Goal: Task Accomplishment & Management: Manage account settings

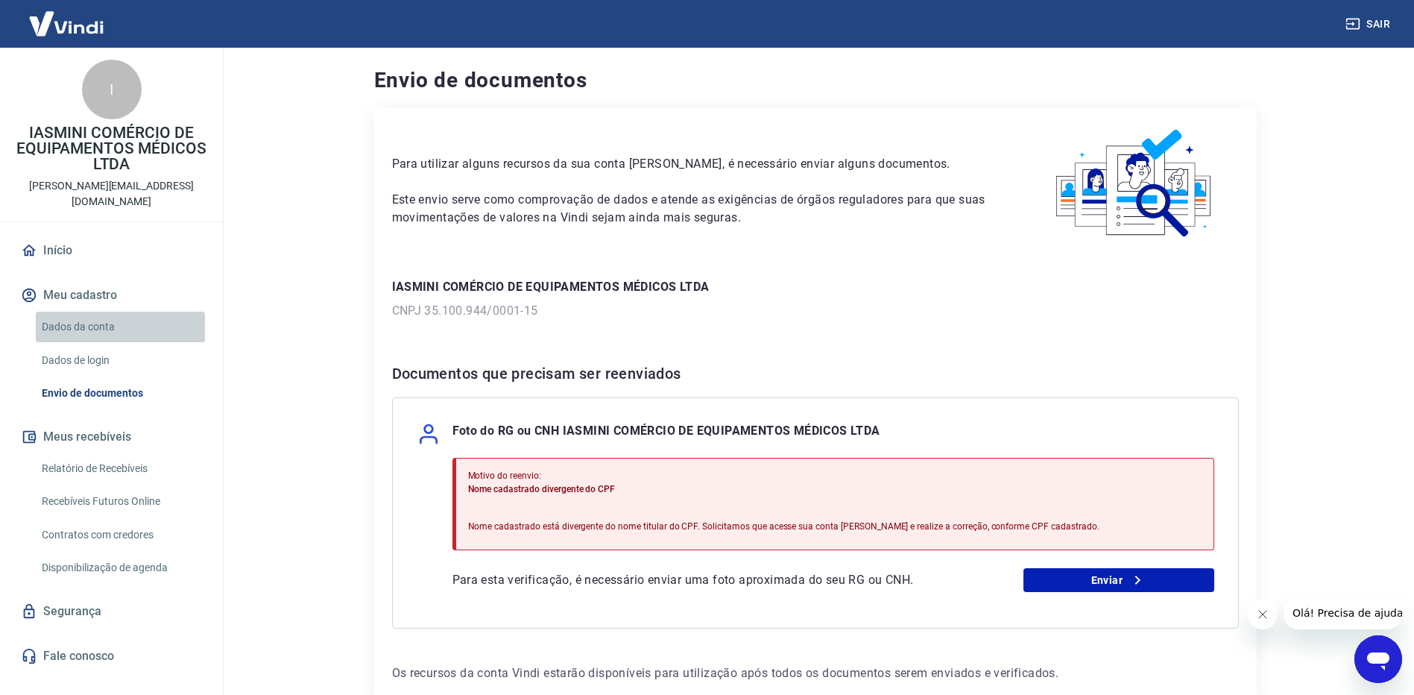
click at [111, 315] on link "Dados da conta" at bounding box center [120, 327] width 169 height 31
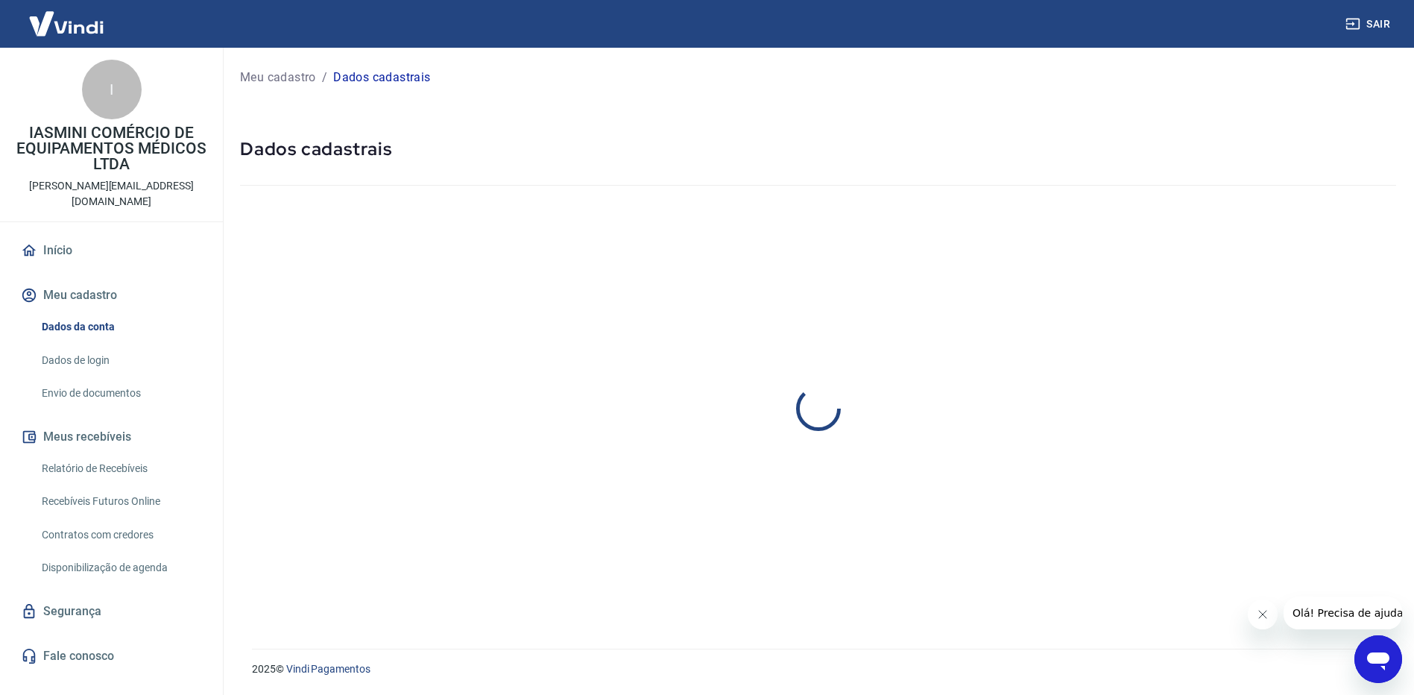
select select "RS"
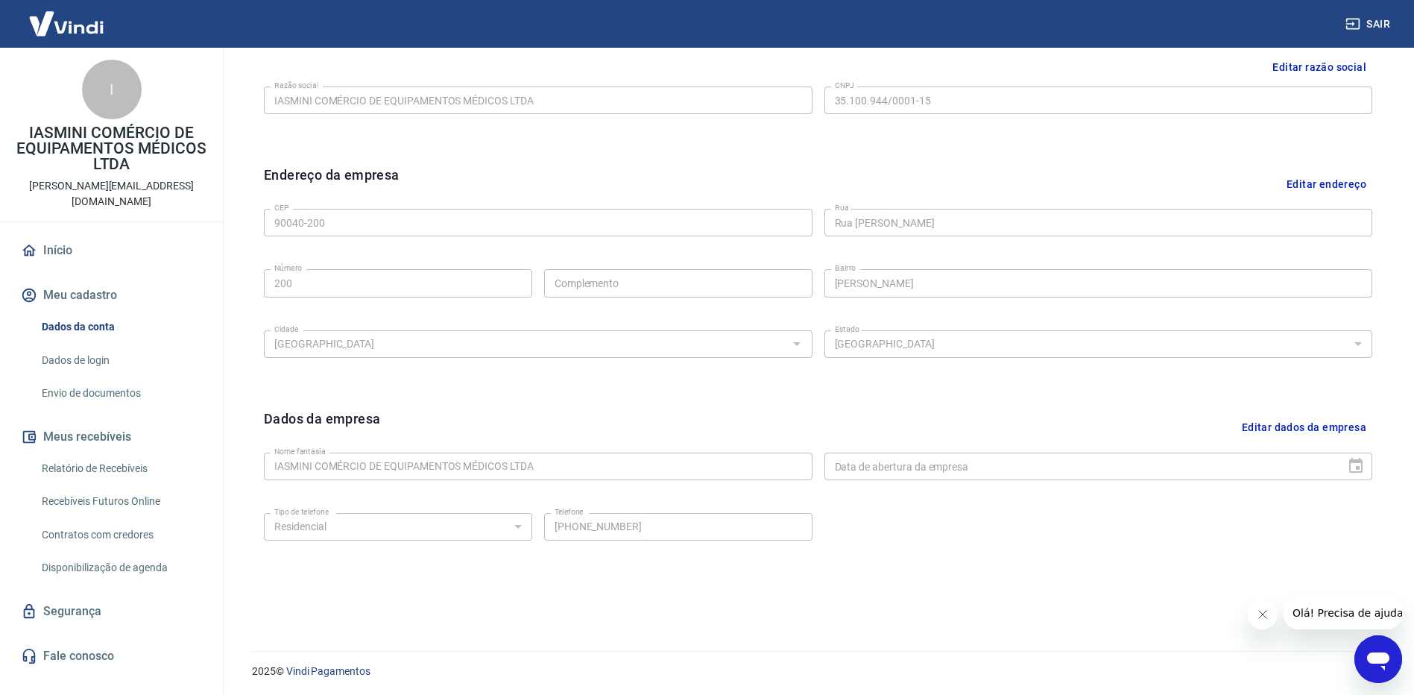
scroll to position [380, 0]
click at [1342, 428] on button "Editar dados da empresa" at bounding box center [1304, 425] width 136 height 38
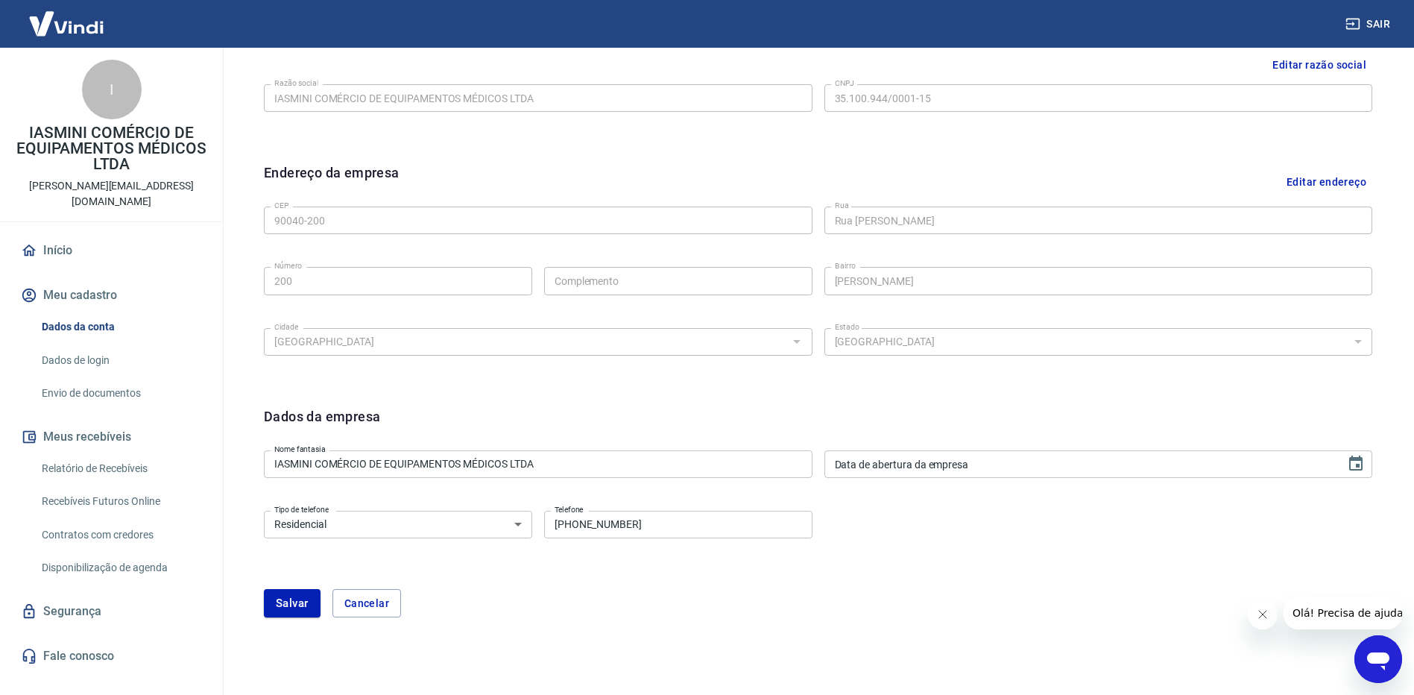
click at [479, 525] on select "Residencial Comercial" at bounding box center [398, 525] width 268 height 28
select select "business"
click at [264, 511] on select "Residencial Comercial" at bounding box center [398, 525] width 268 height 28
click at [302, 604] on button "Salvar" at bounding box center [292, 603] width 57 height 28
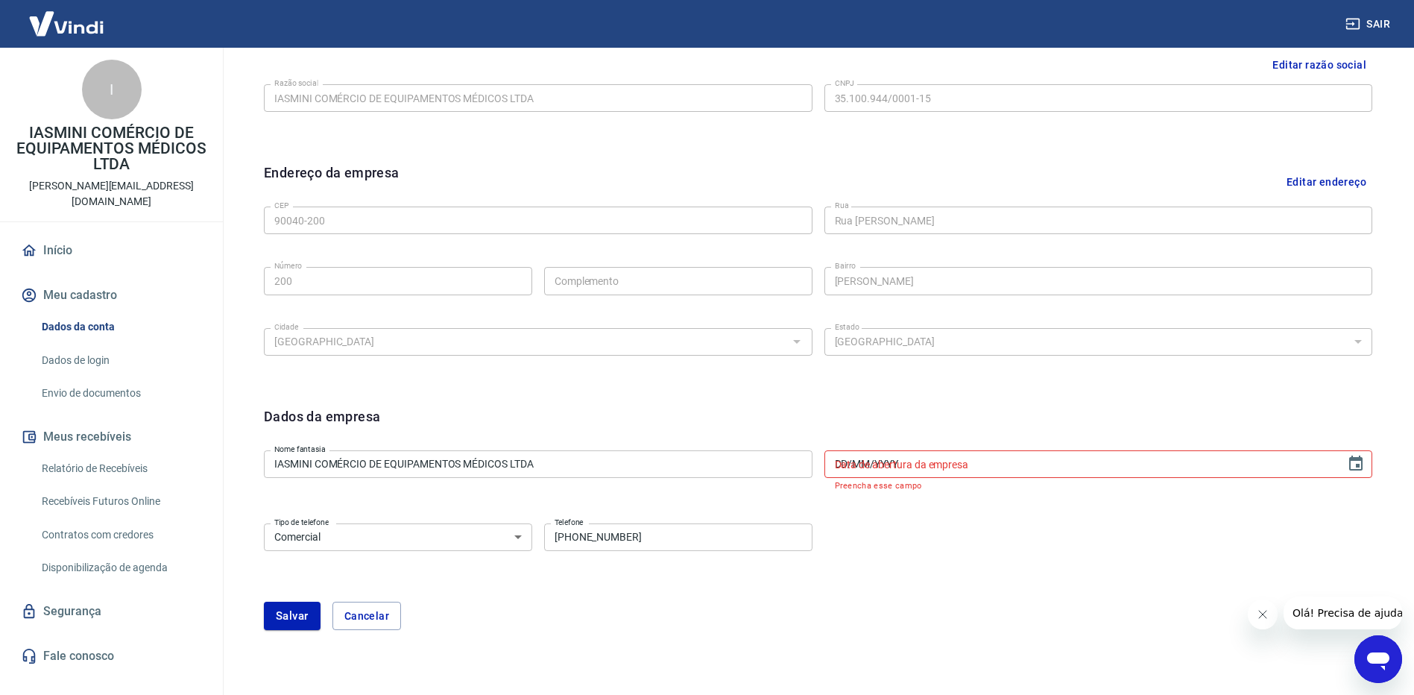
click at [988, 467] on input "DD/MM/YYYY" at bounding box center [1080, 464] width 511 height 28
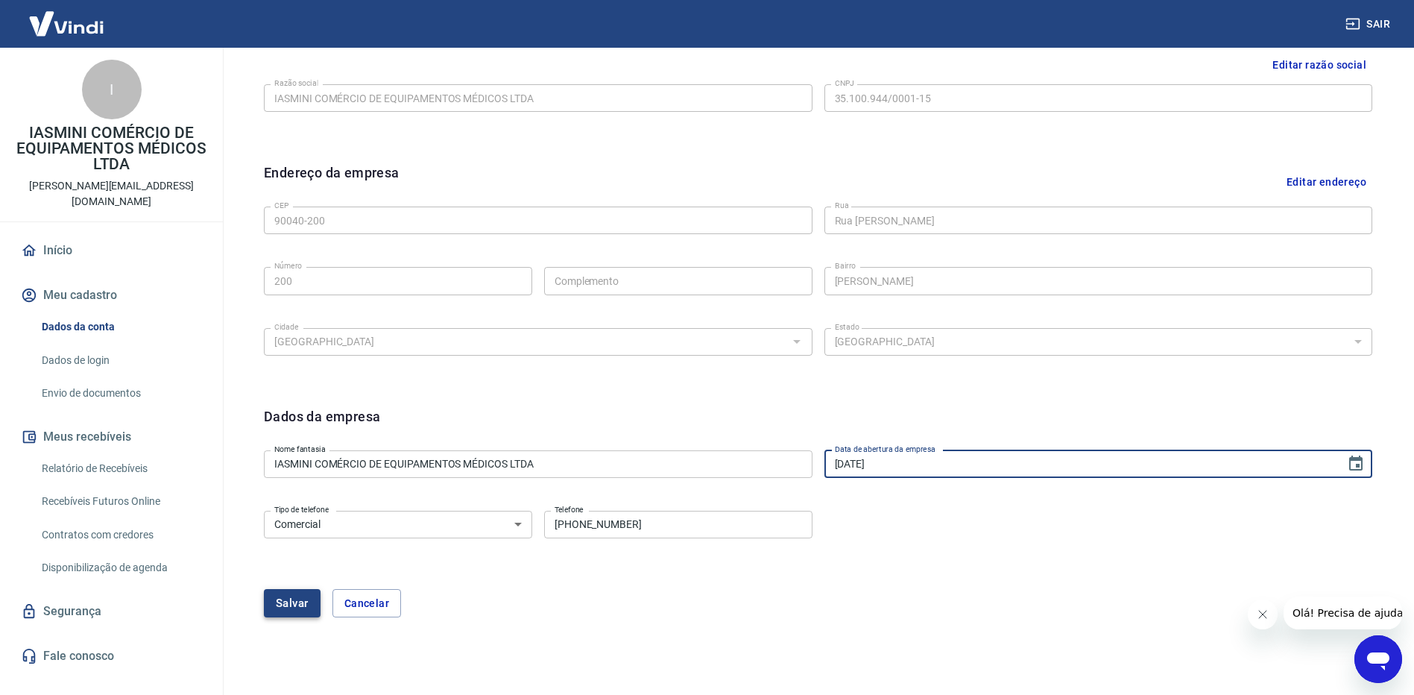
type input "[DATE]"
click at [306, 608] on button "Salvar" at bounding box center [292, 603] width 57 height 28
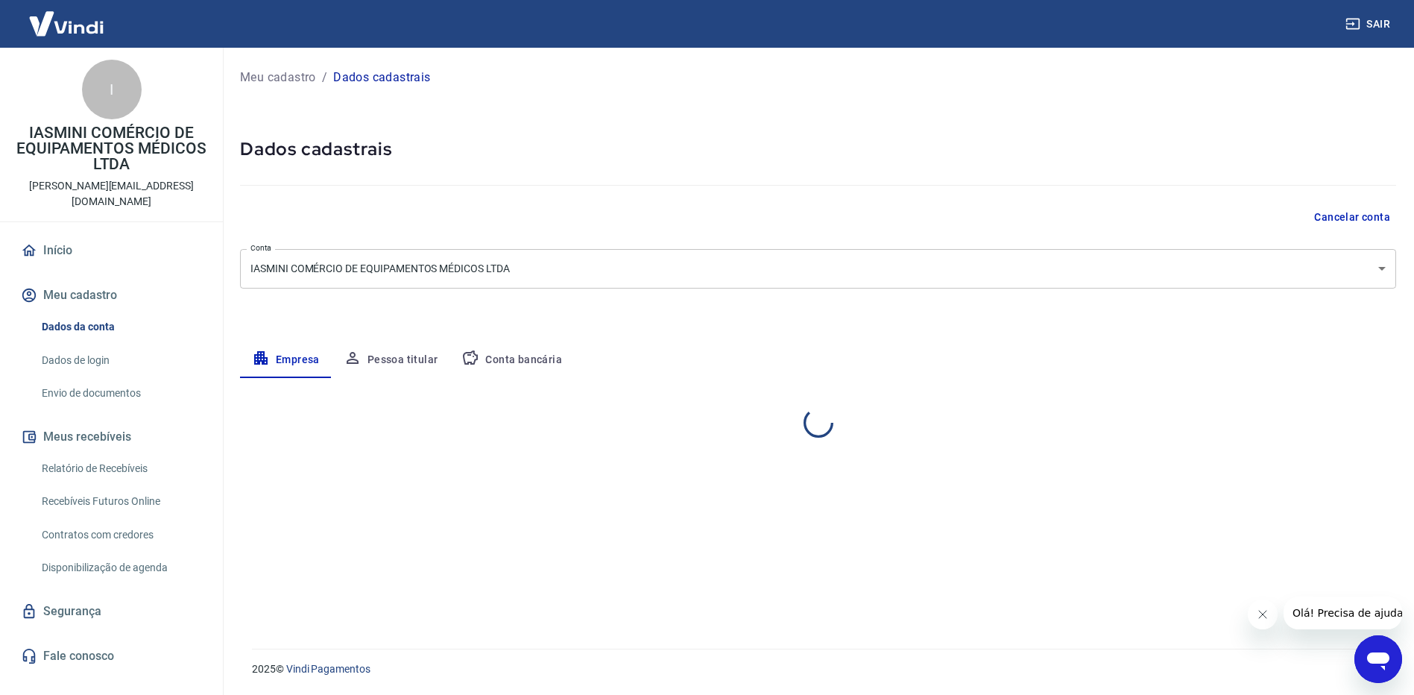
scroll to position [0, 0]
select select "RS"
select select "business"
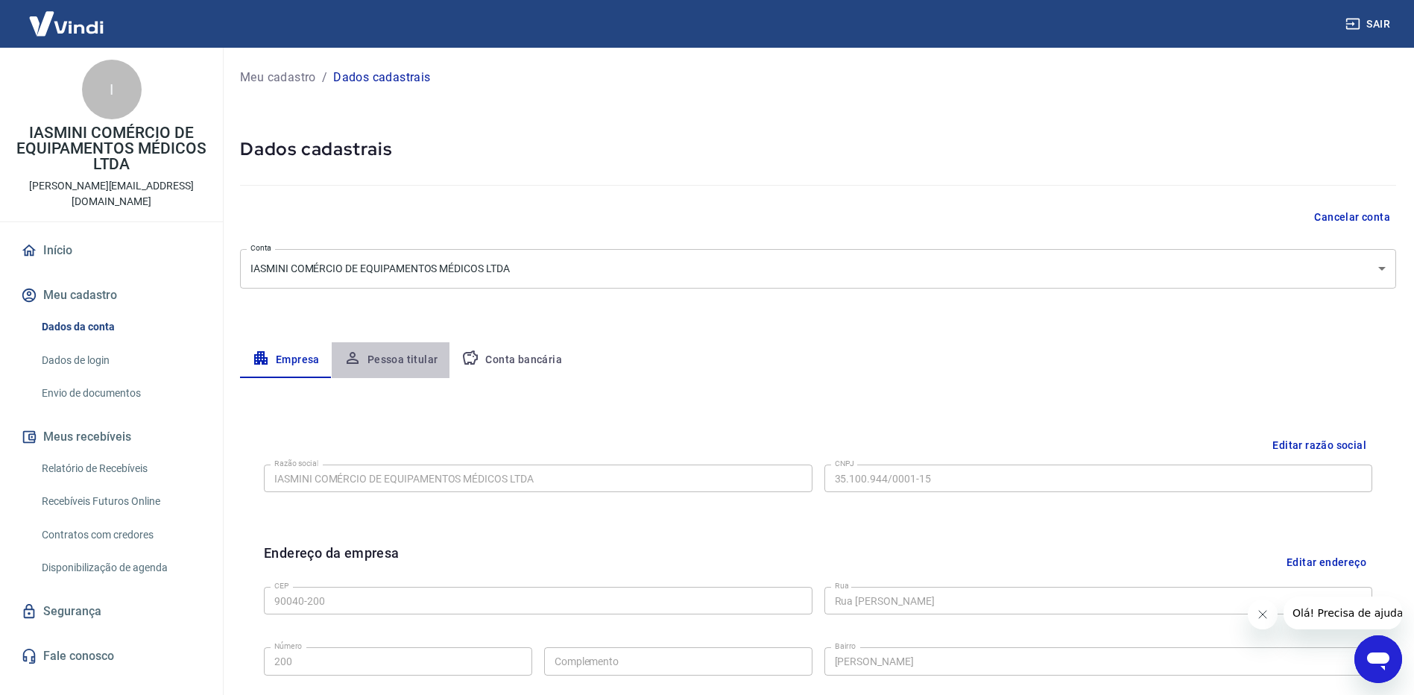
click at [407, 360] on button "Pessoa titular" at bounding box center [391, 360] width 119 height 36
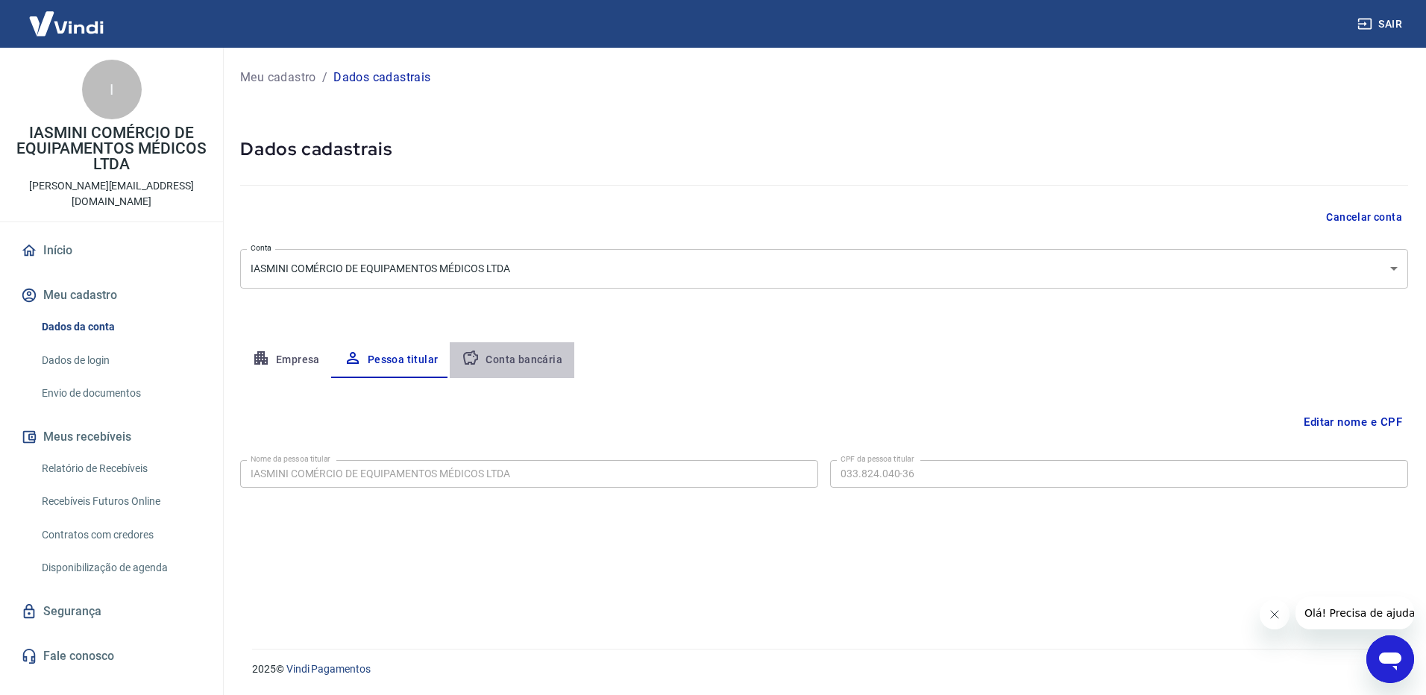
click at [542, 359] on button "Conta bancária" at bounding box center [512, 360] width 125 height 36
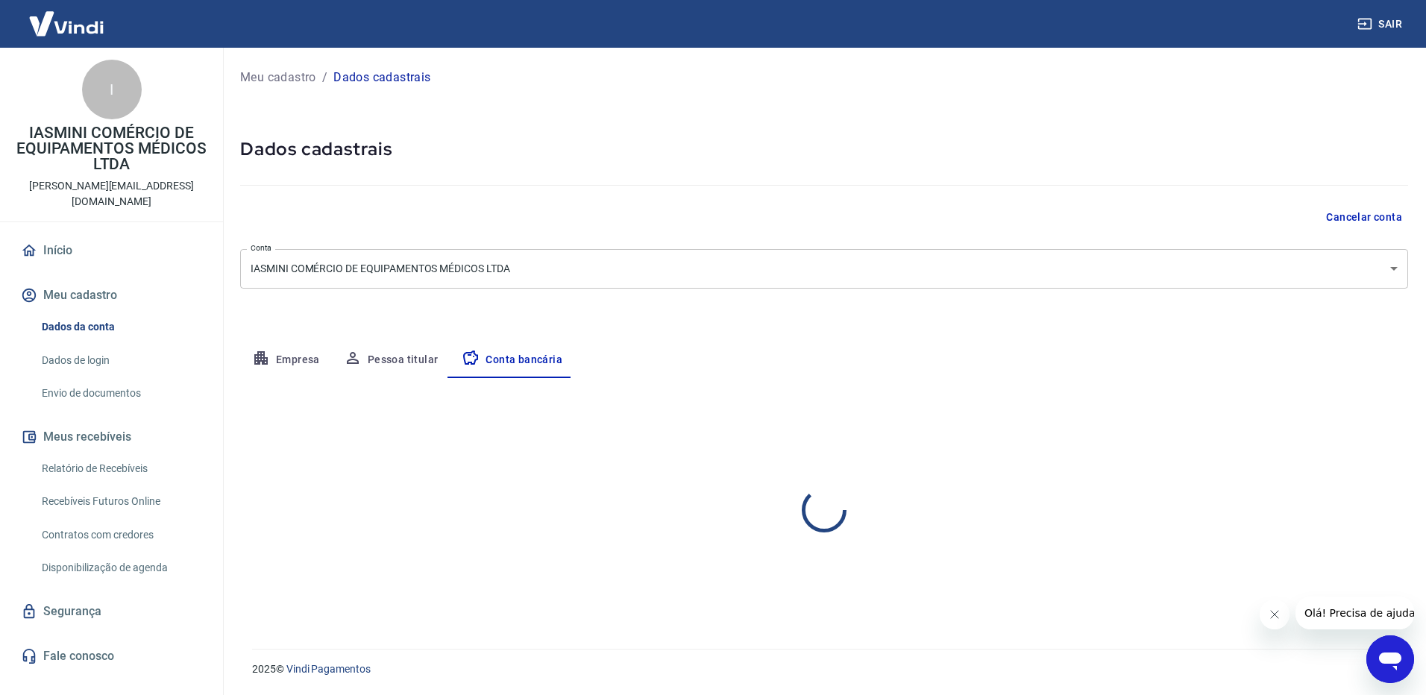
select select "1"
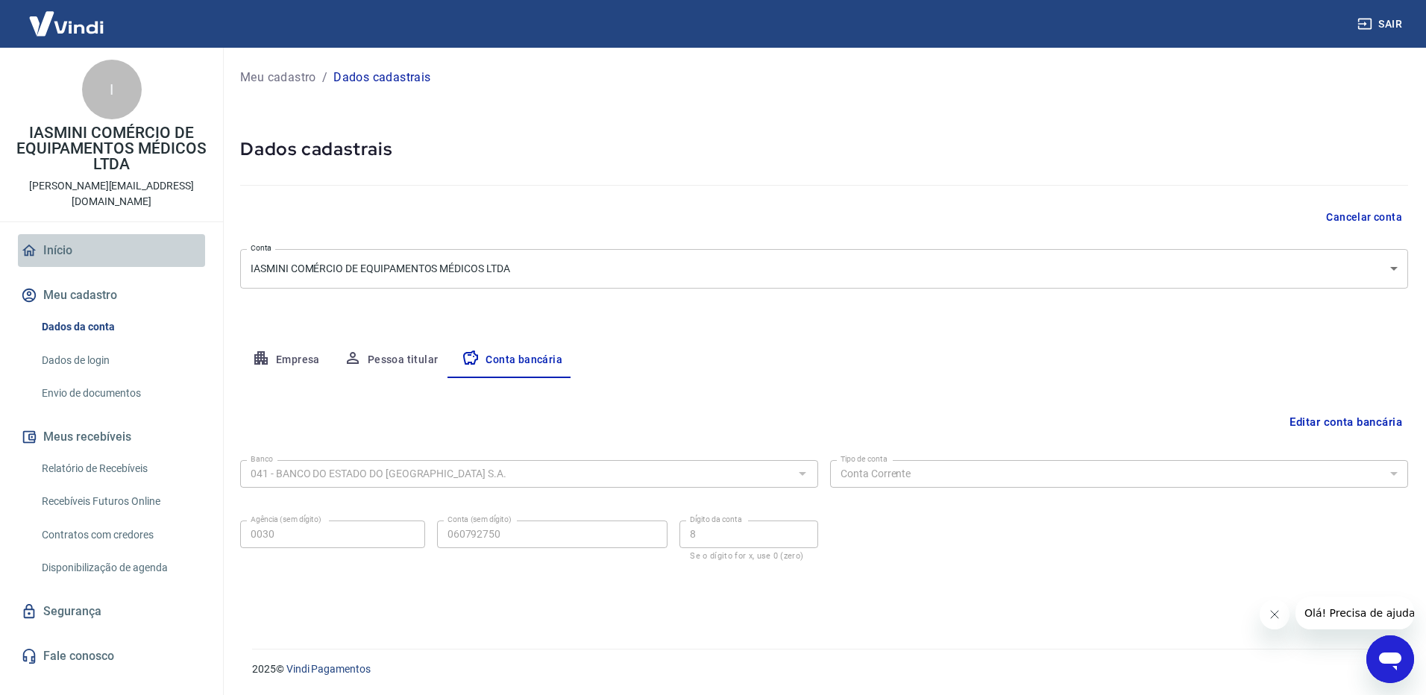
click at [77, 241] on link "Início" at bounding box center [111, 250] width 187 height 33
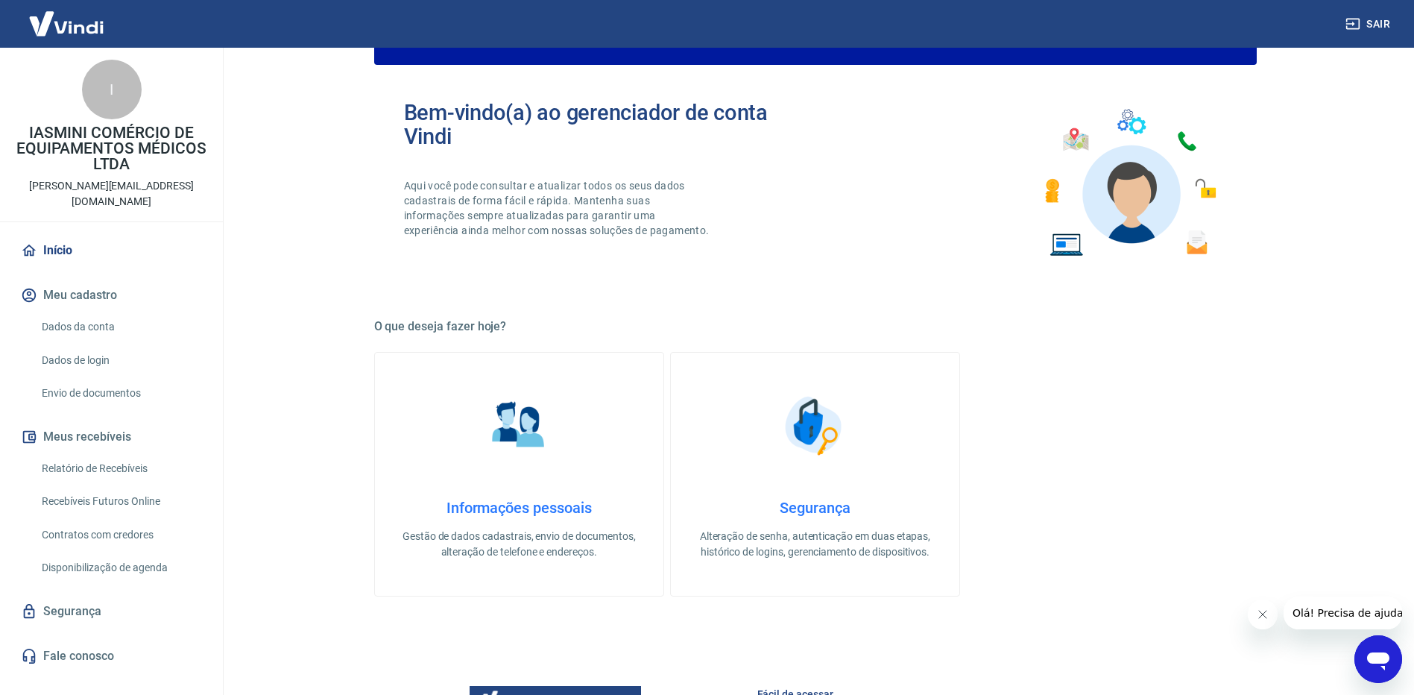
scroll to position [298, 0]
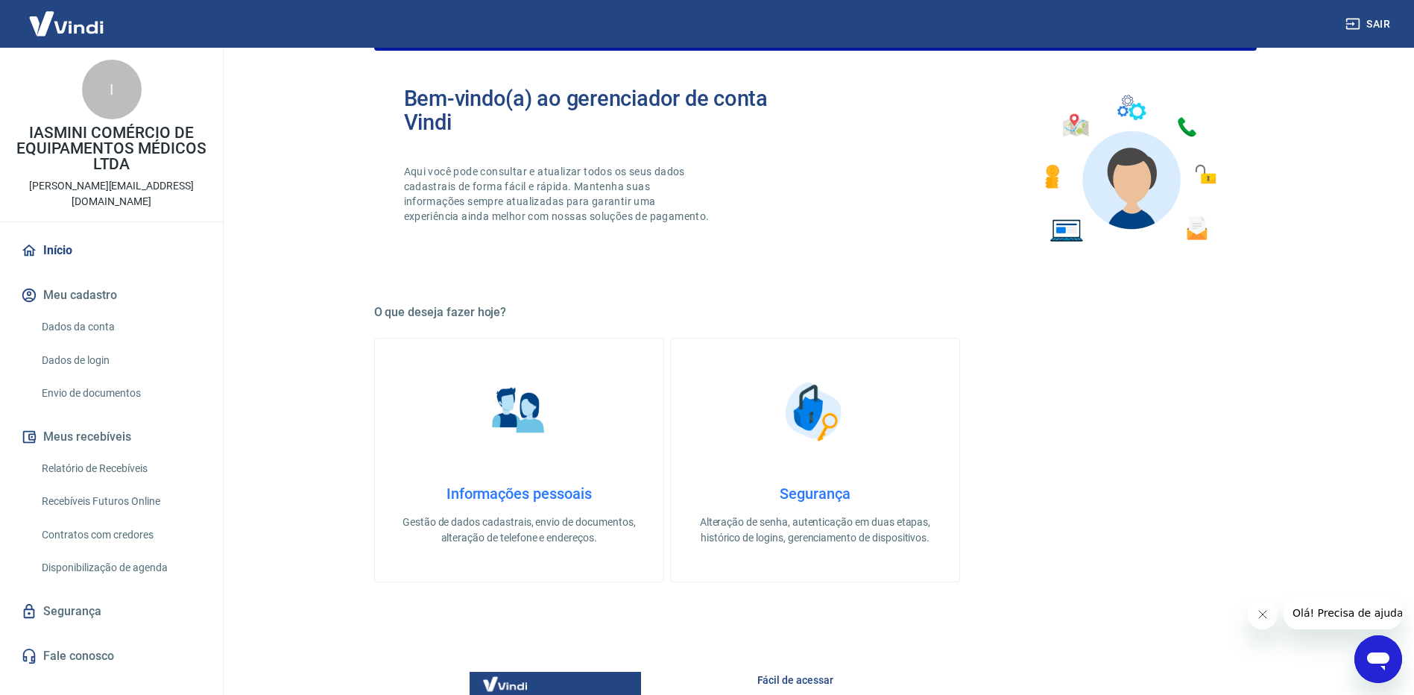
click at [524, 493] on h4 "Informações pessoais" at bounding box center [519, 494] width 241 height 18
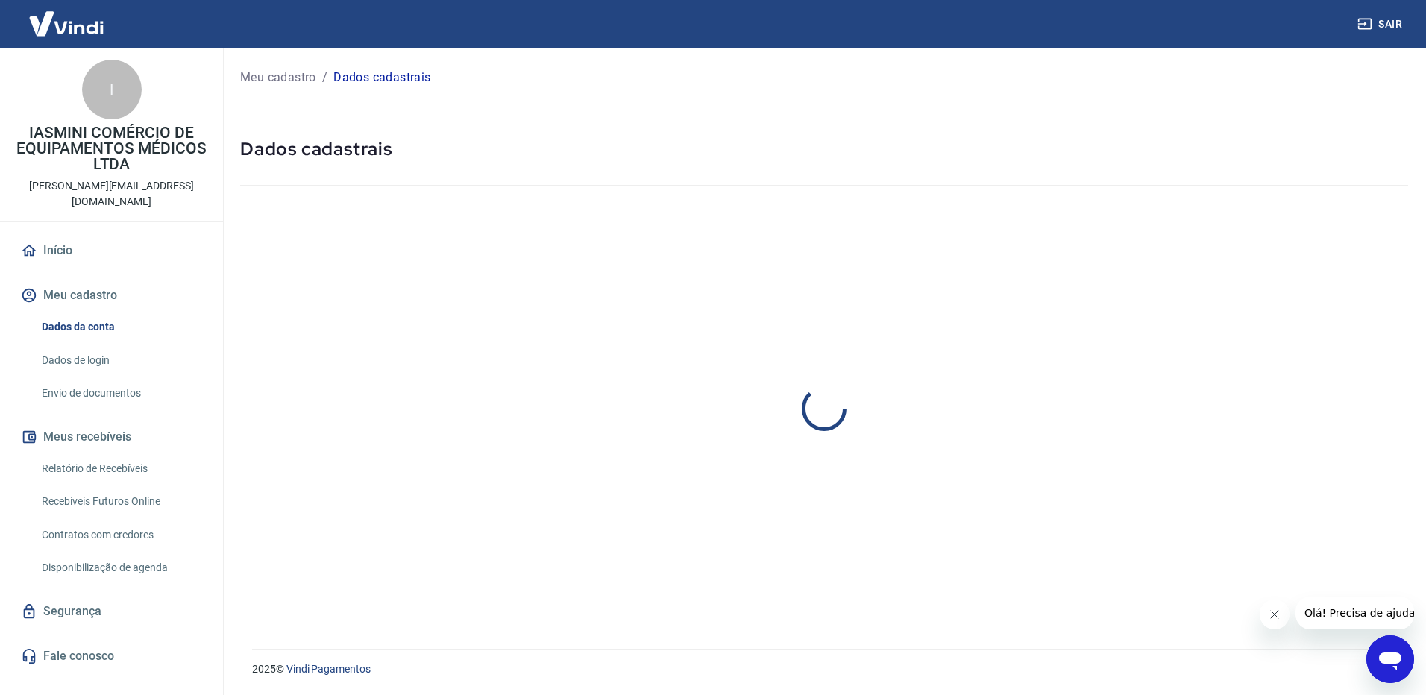
select select "RS"
select select "business"
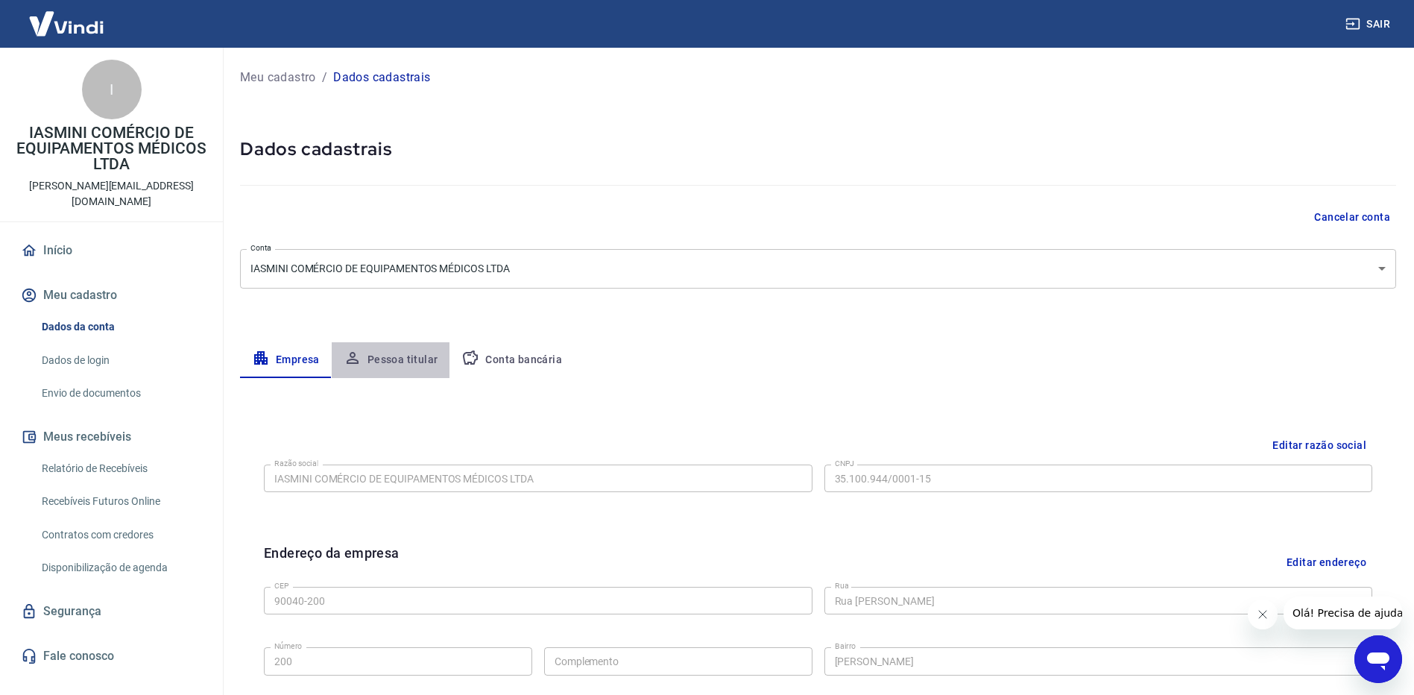
click at [404, 362] on button "Pessoa titular" at bounding box center [391, 360] width 119 height 36
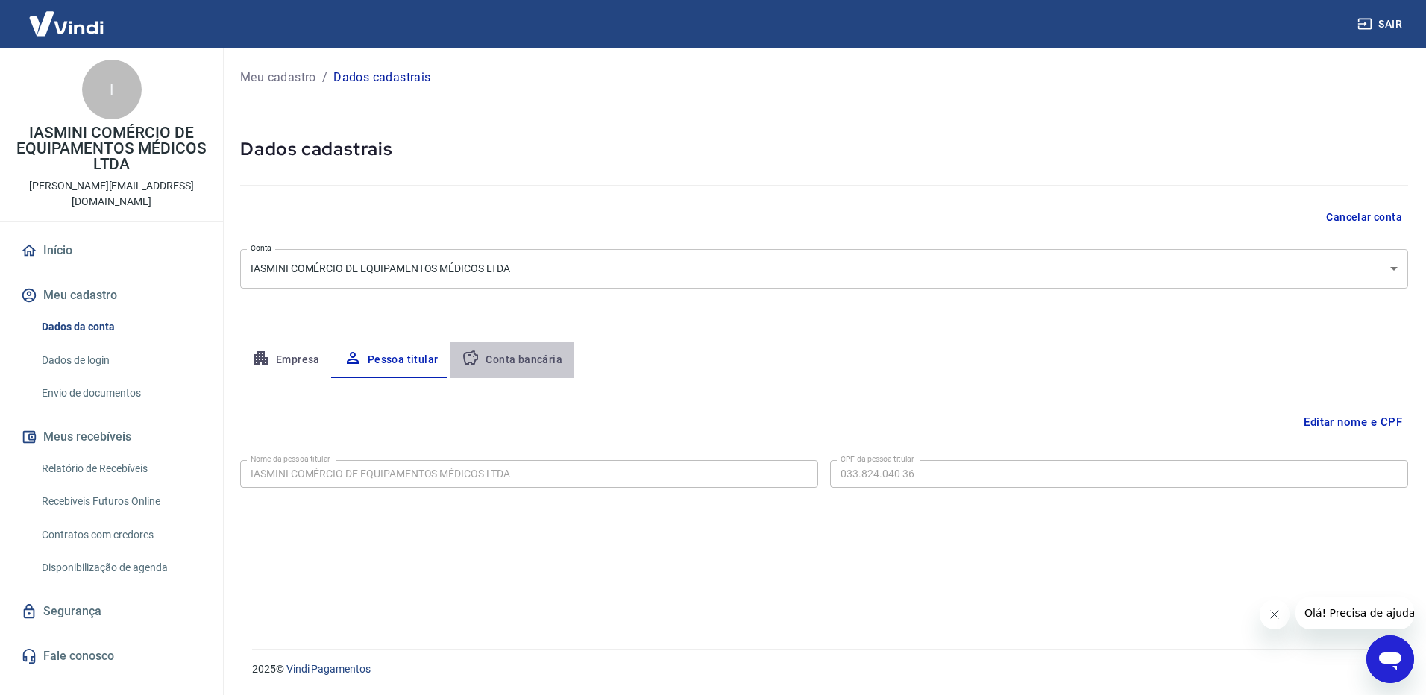
click at [500, 355] on button "Conta bancária" at bounding box center [512, 360] width 125 height 36
select select "1"
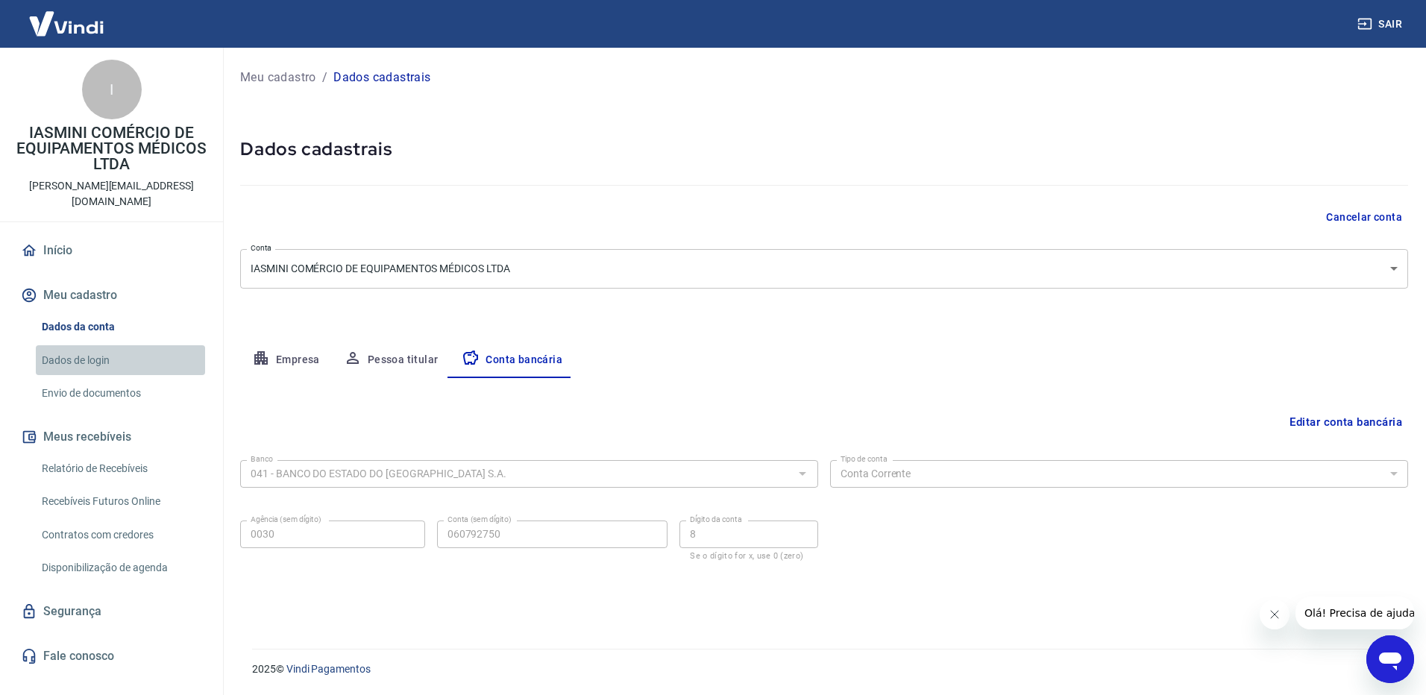
click at [87, 351] on link "Dados de login" at bounding box center [120, 360] width 169 height 31
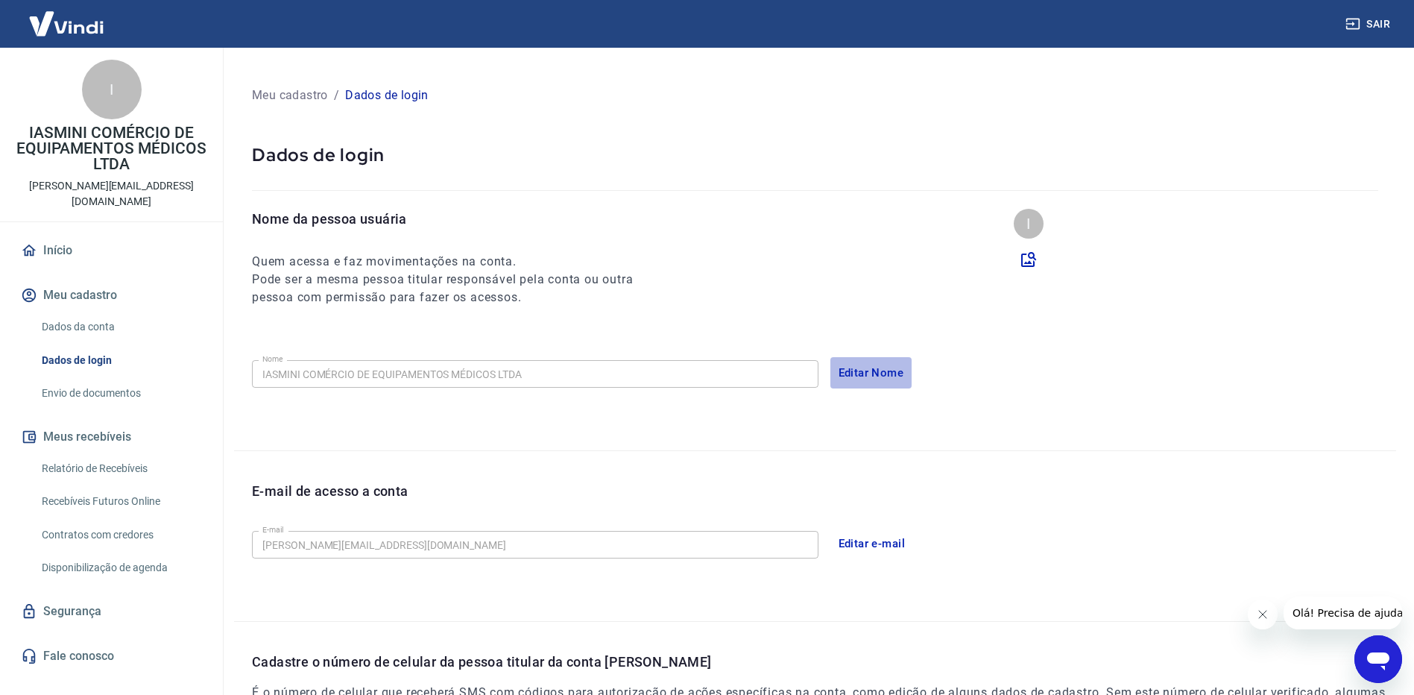
click at [872, 373] on button "Editar Nome" at bounding box center [872, 372] width 82 height 31
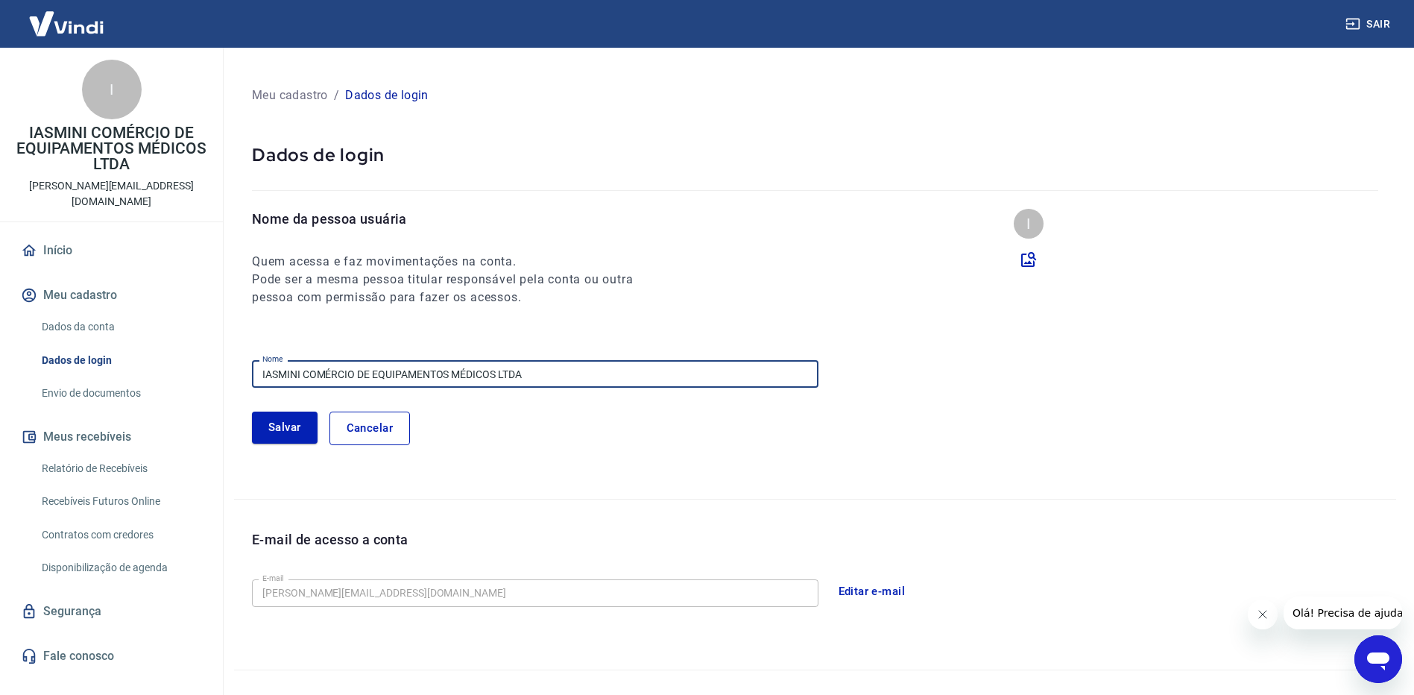
drag, startPoint x: 582, startPoint y: 360, endPoint x: 241, endPoint y: 359, distance: 341.5
click at [241, 359] on div "Nome da pessoa usuária Quem acessa e faz movimentações na conta. Pode ser a mes…" at bounding box center [815, 353] width 1162 height 289
type input "t"
type input "[PERSON_NAME]"
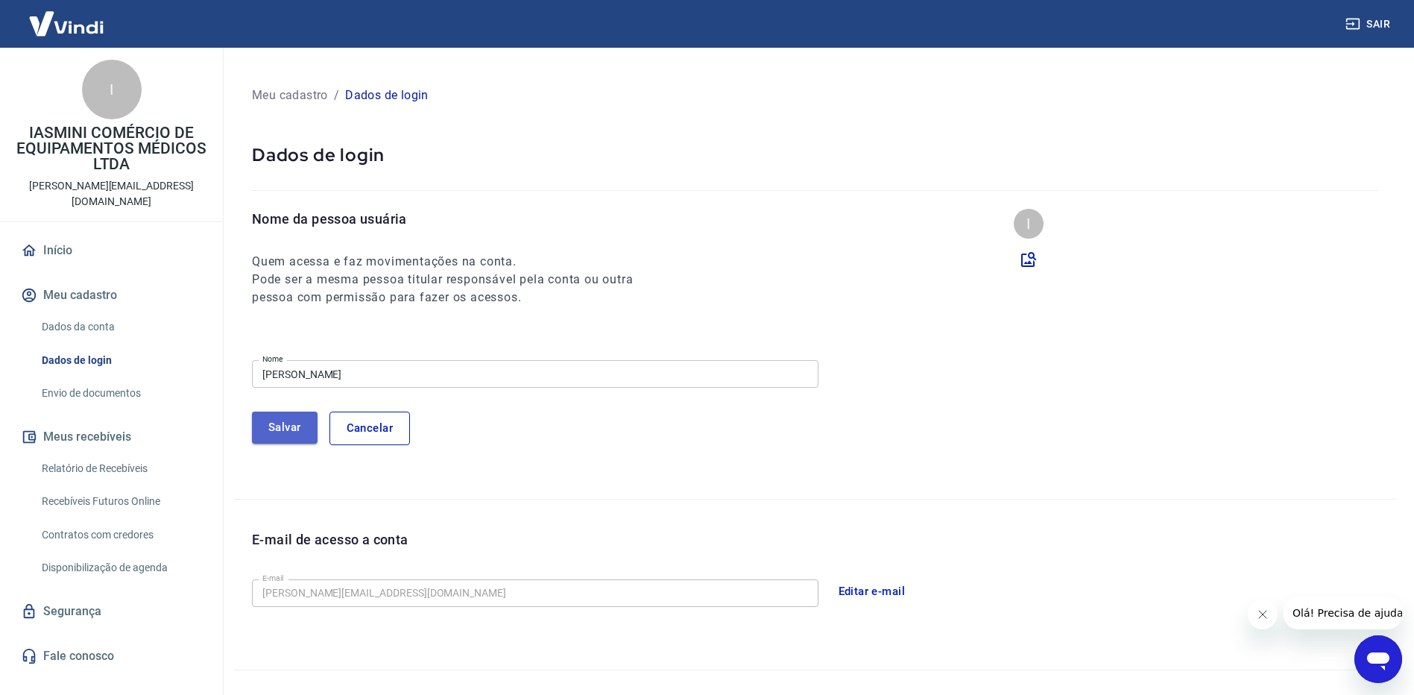
click at [269, 425] on button "Salvar" at bounding box center [285, 427] width 66 height 31
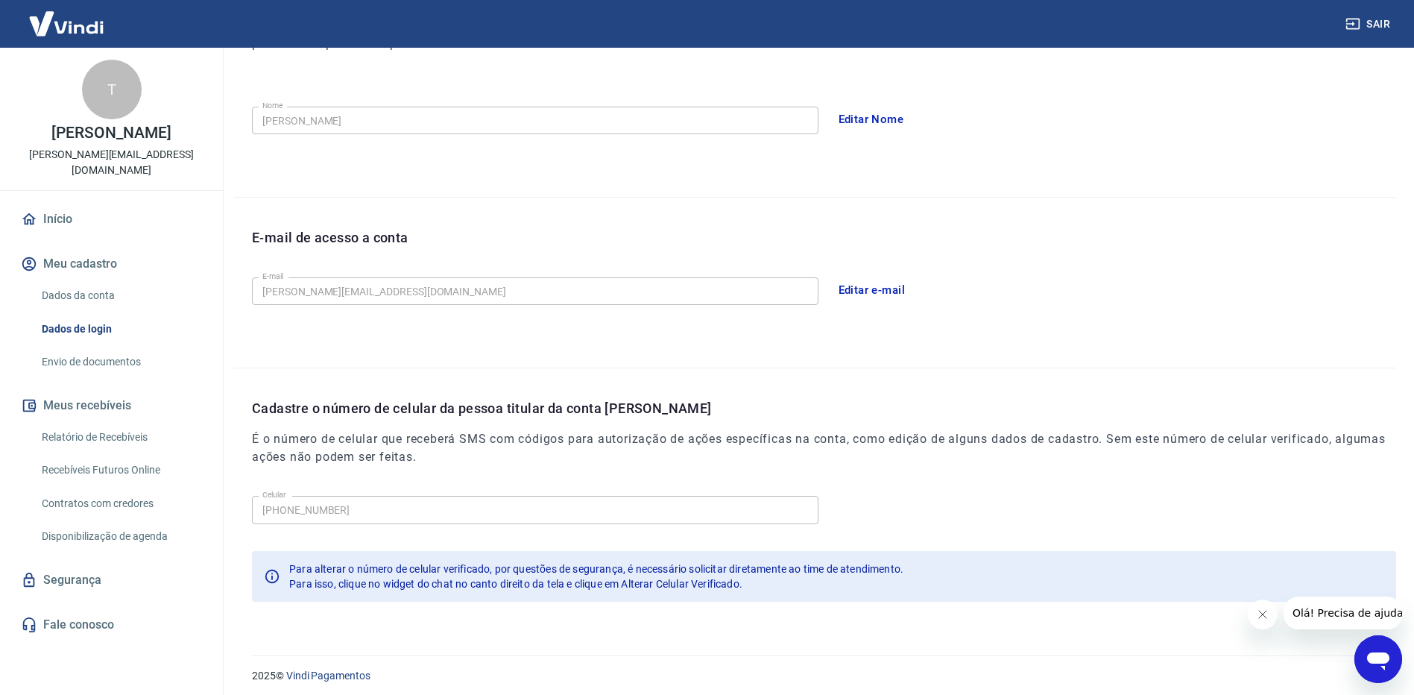
scroll to position [260, 0]
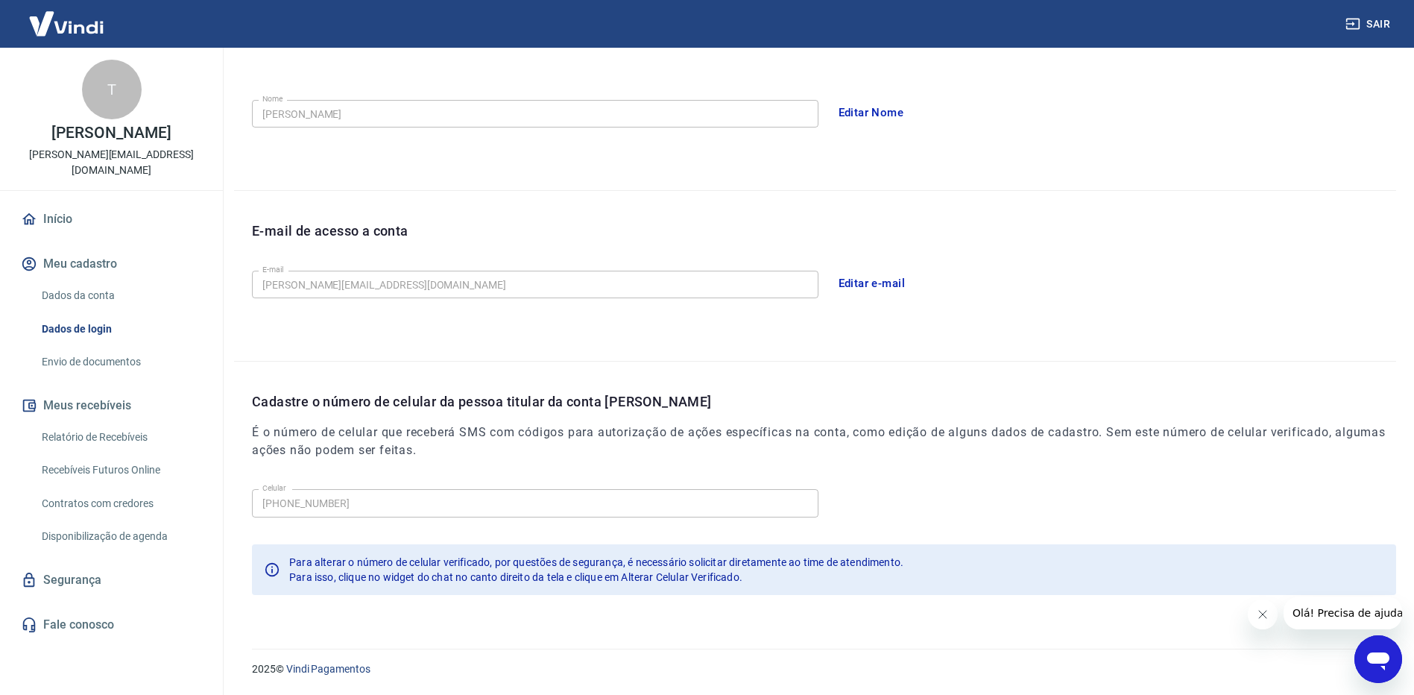
click at [103, 347] on link "Envio de documentos" at bounding box center [120, 362] width 169 height 31
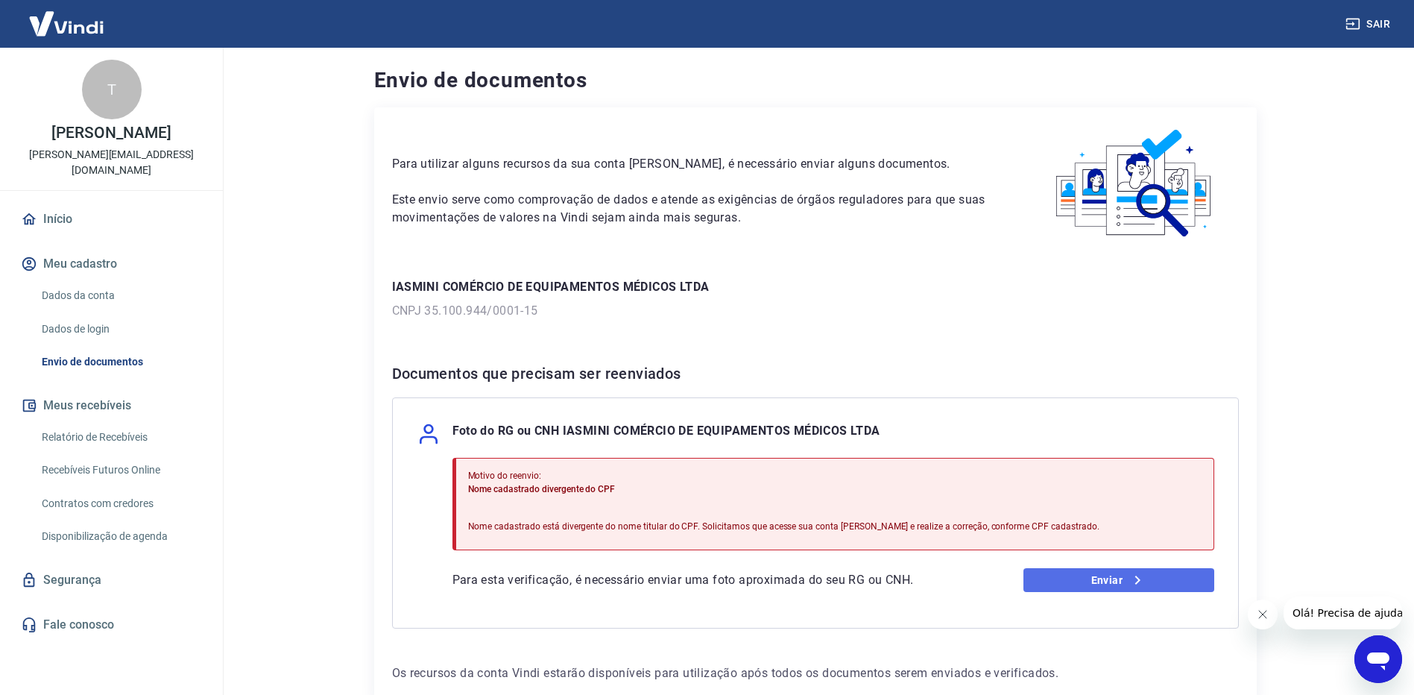
click at [1076, 583] on link "Enviar" at bounding box center [1119, 580] width 191 height 24
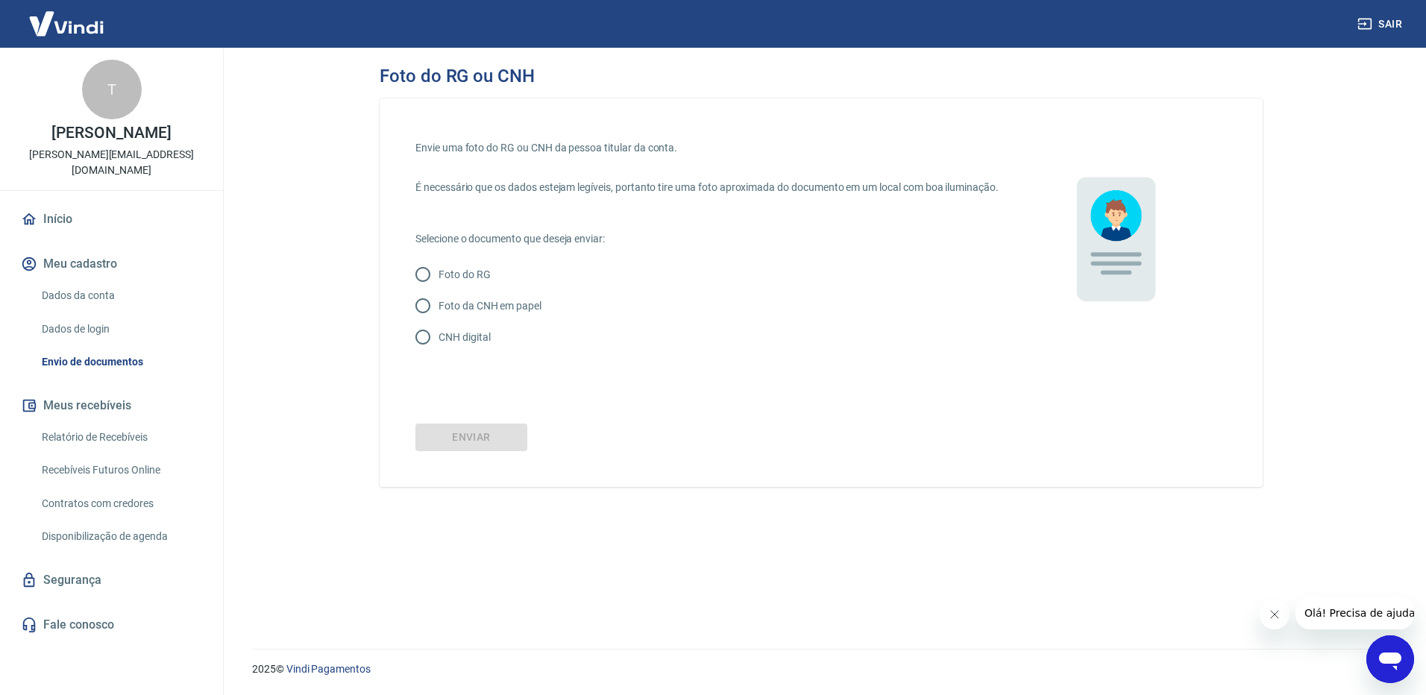
click at [448, 345] on p "CNH digital" at bounding box center [463, 338] width 51 height 16
click at [438, 353] on input "CNH digital" at bounding box center [422, 336] width 31 height 31
radio input "true"
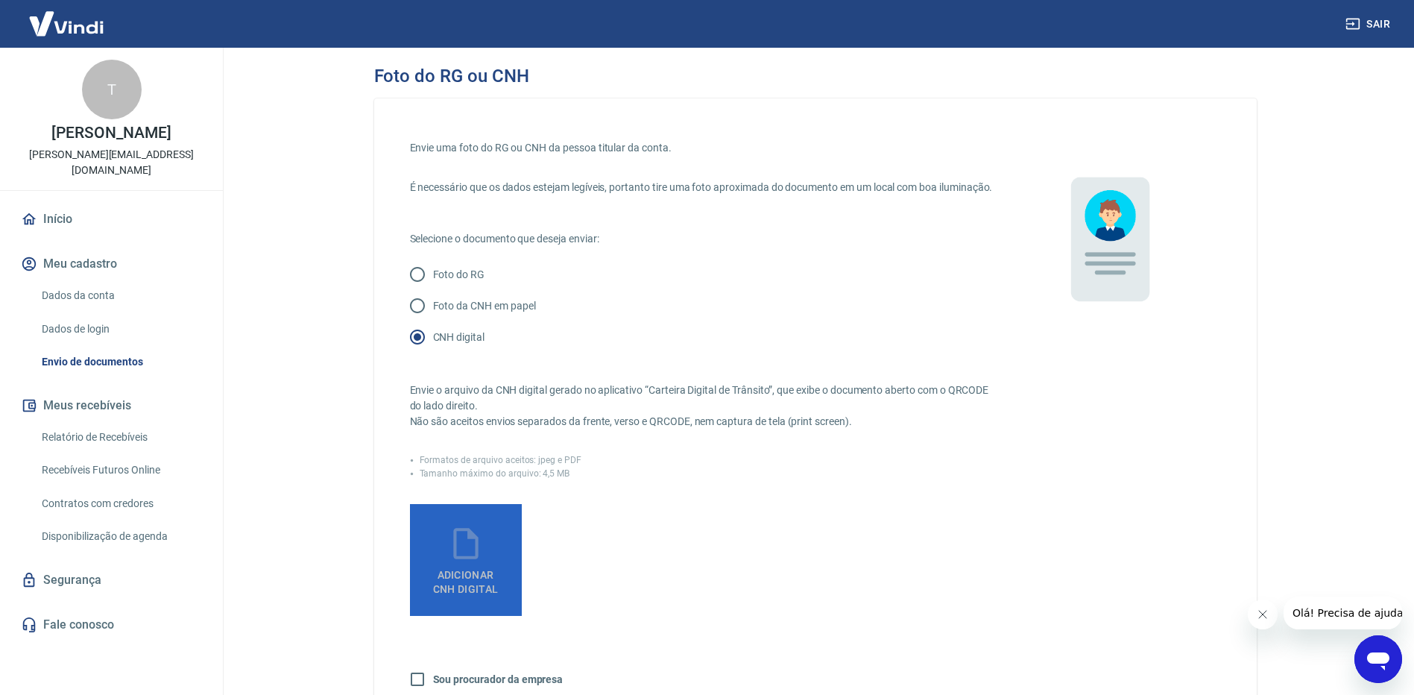
click at [462, 595] on span "Adicionar CNH Digital" at bounding box center [466, 582] width 66 height 27
click at [0, 0] on input "Adicionar CNH Digital" at bounding box center [0, 0] width 0 height 0
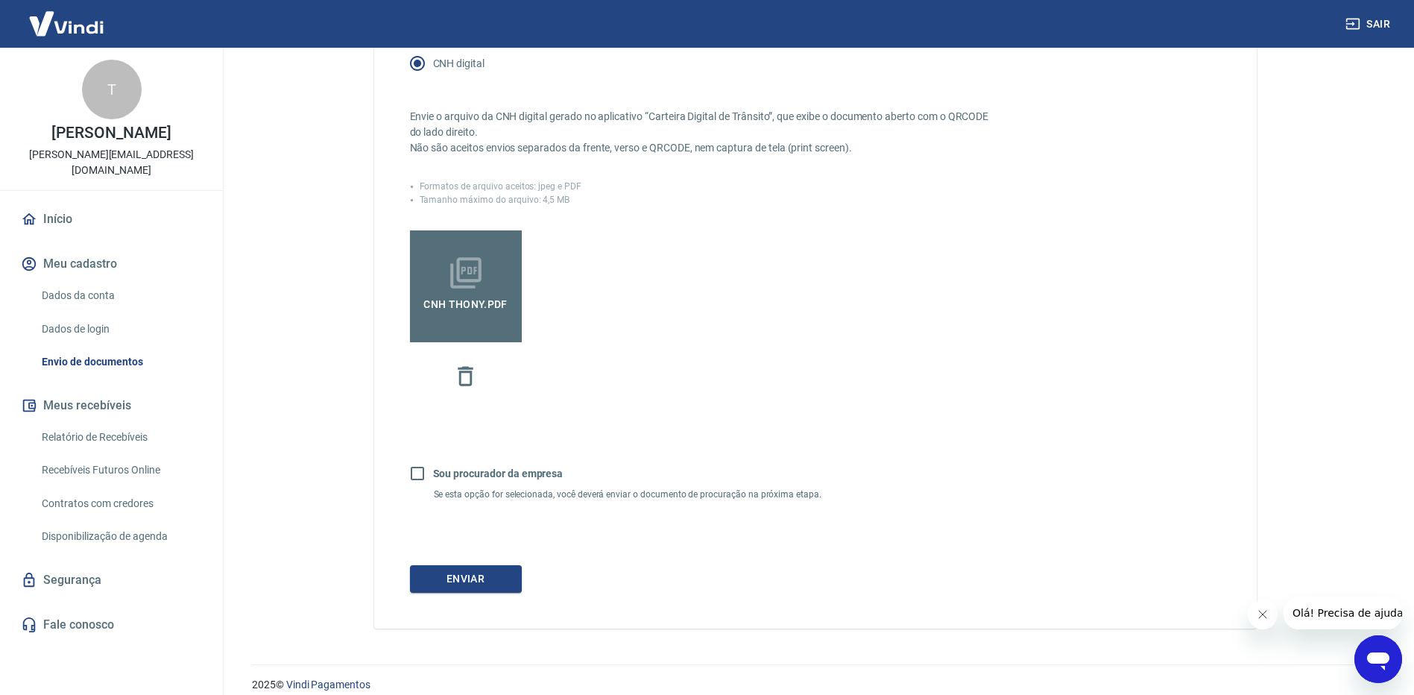
scroll to position [305, 0]
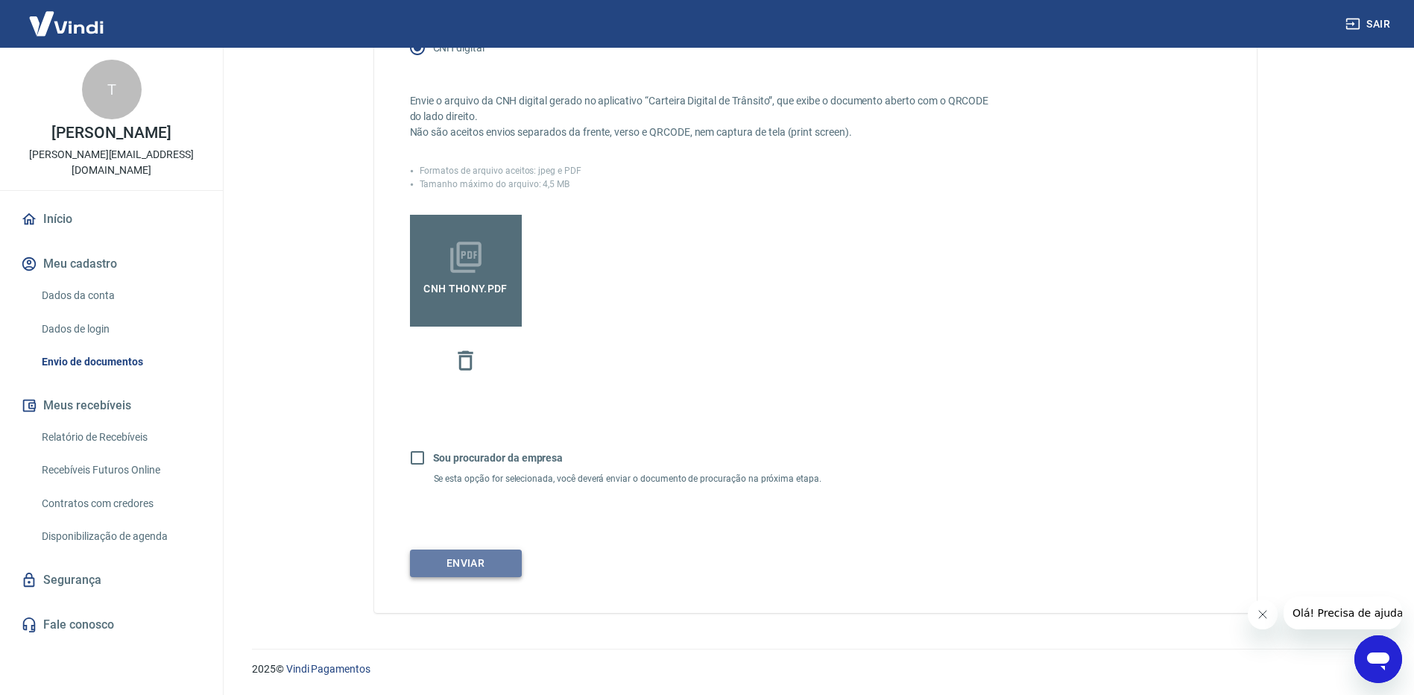
click at [492, 558] on button "Enviar" at bounding box center [466, 564] width 112 height 28
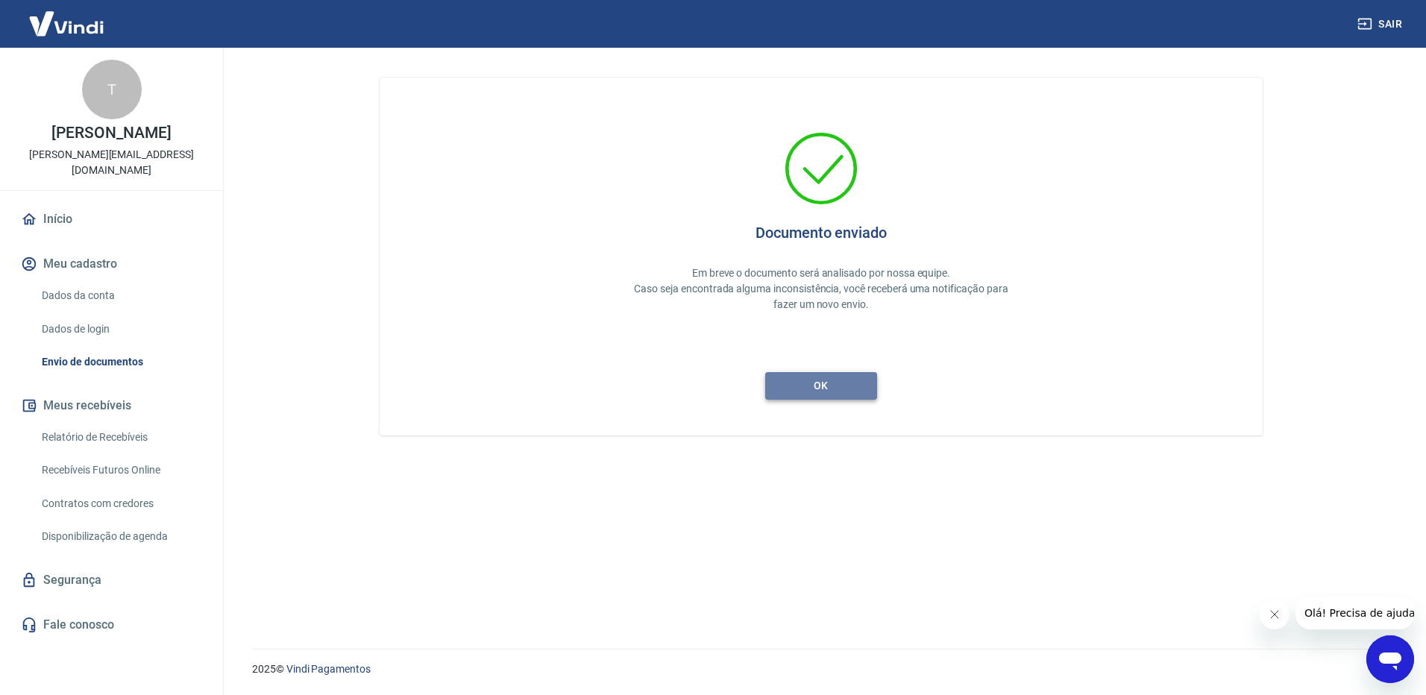
click at [827, 385] on button "ok" at bounding box center [821, 386] width 112 height 28
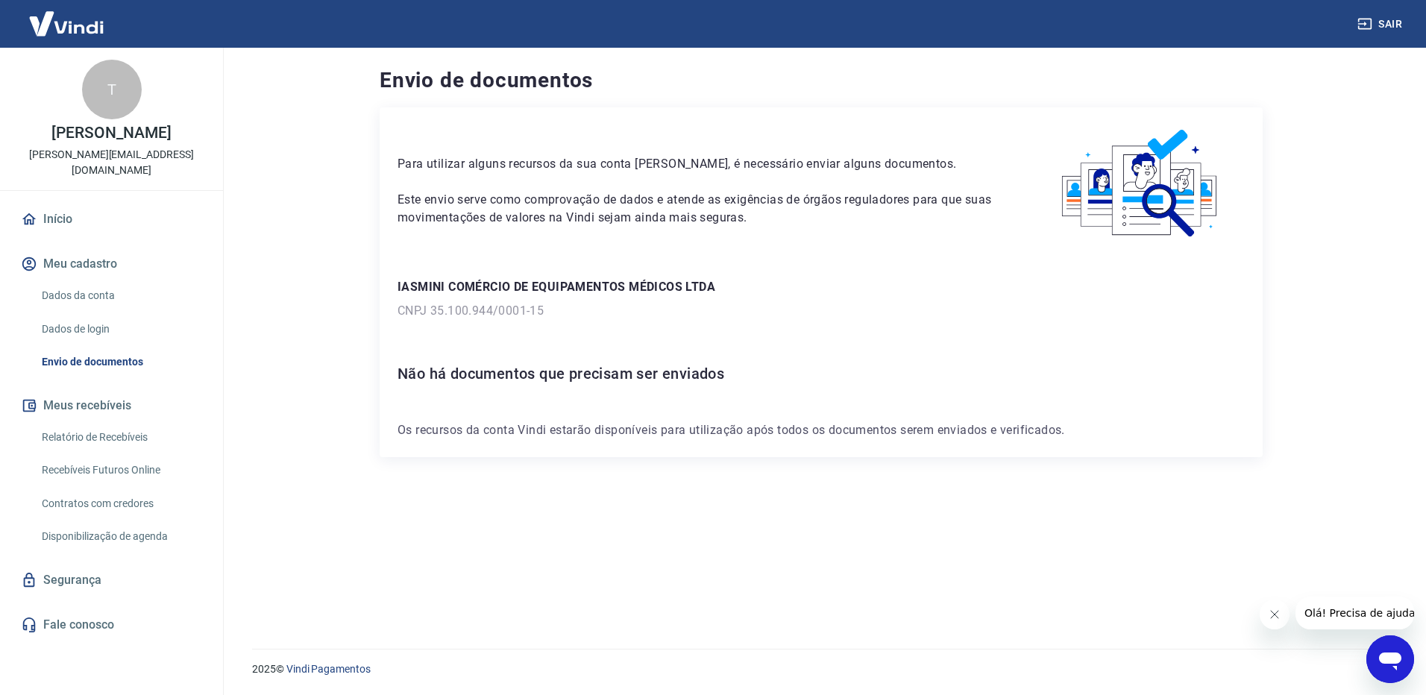
click at [79, 203] on link "Início" at bounding box center [111, 219] width 187 height 33
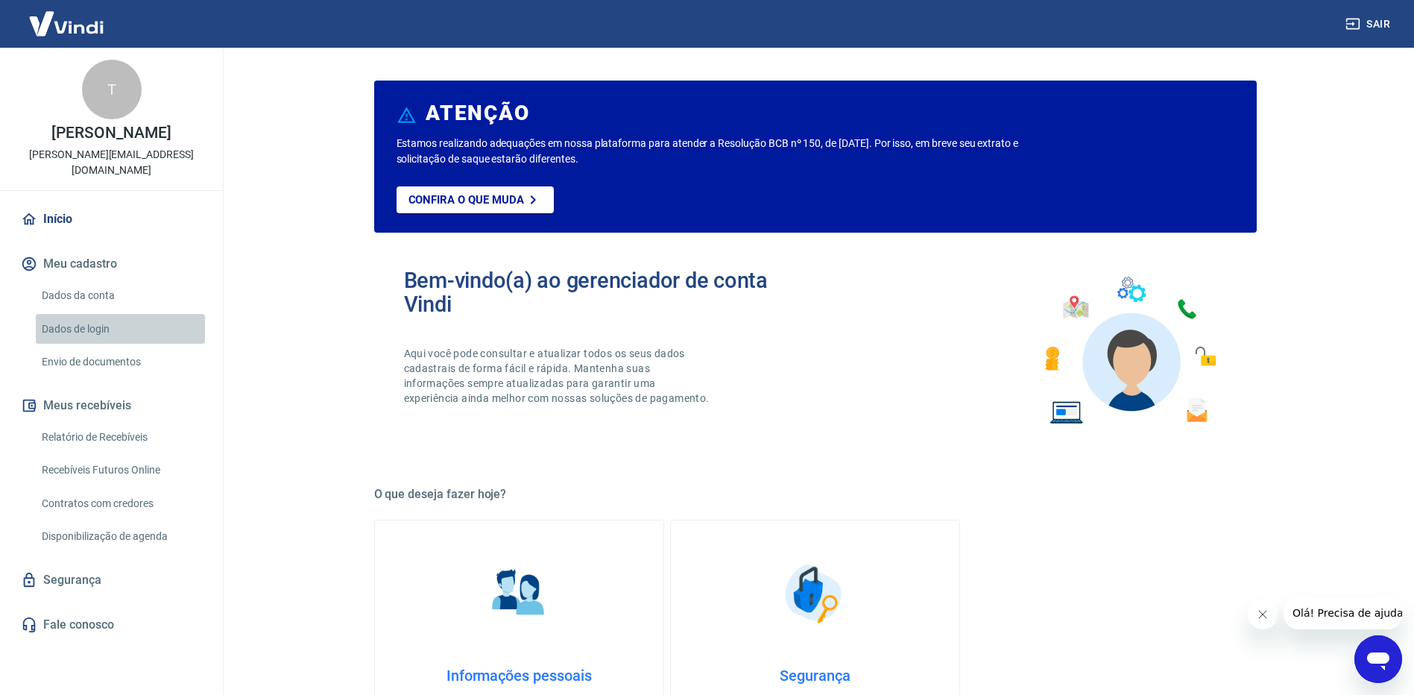
click at [77, 315] on link "Dados de login" at bounding box center [120, 329] width 169 height 31
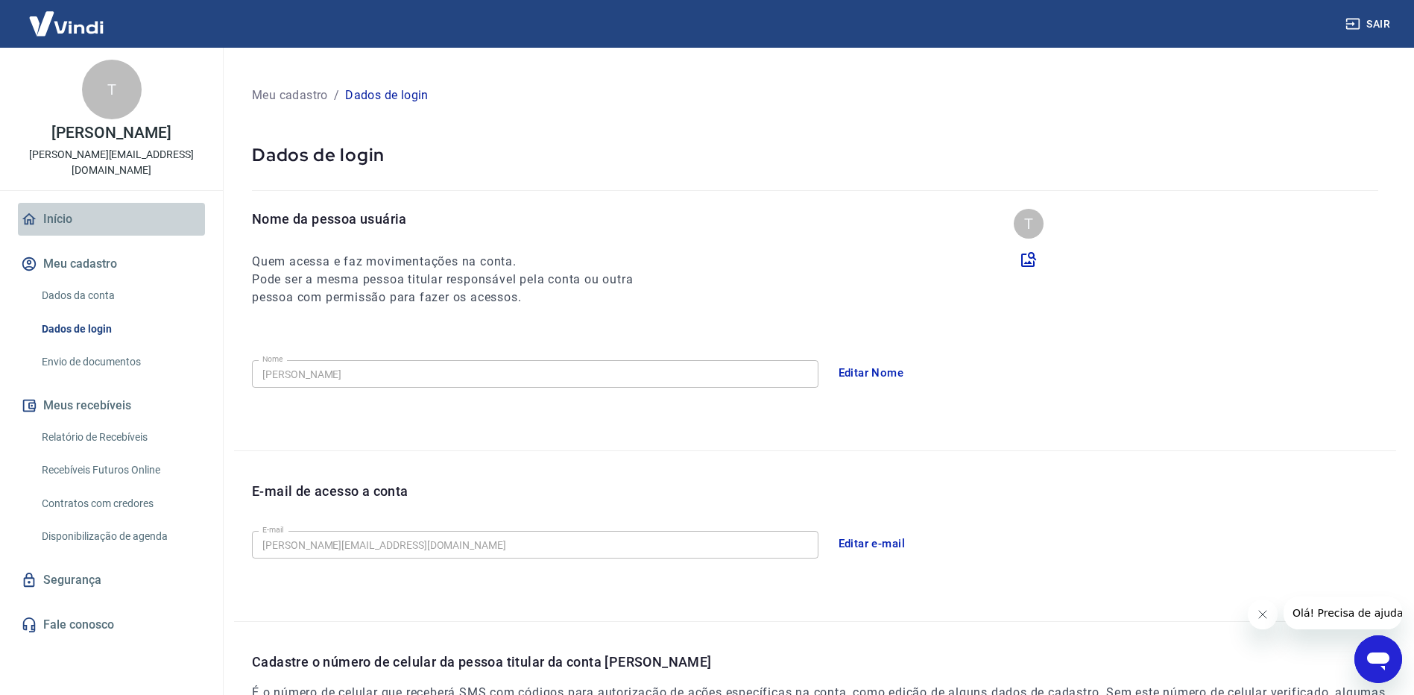
click at [75, 209] on link "Início" at bounding box center [111, 219] width 187 height 33
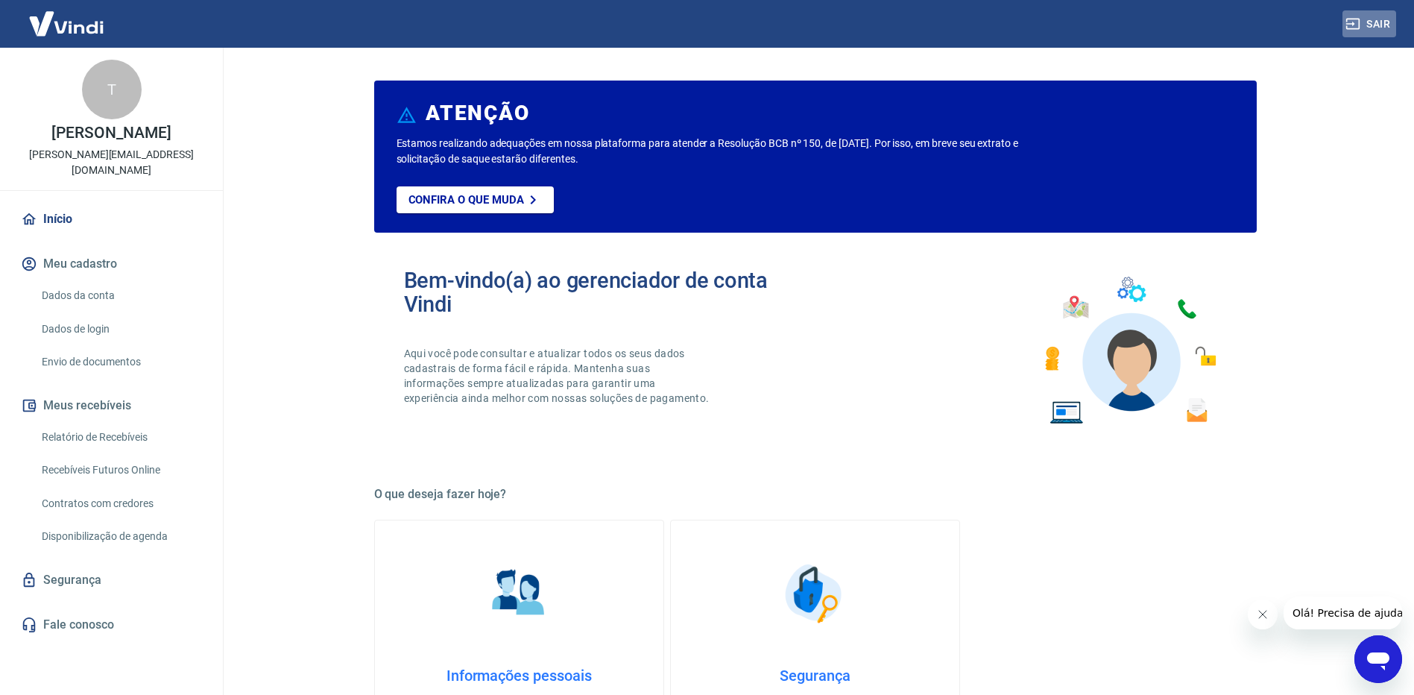
click at [1361, 24] on button "Sair" at bounding box center [1370, 24] width 54 height 28
